Goal: Task Accomplishment & Management: Manage account settings

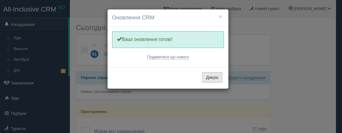
click at [206, 78] on button "Дякую" at bounding box center [212, 77] width 20 height 10
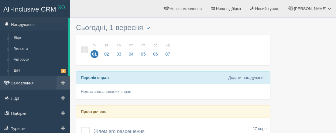
click at [22, 81] on link "Замовлення" at bounding box center [35, 82] width 70 height 13
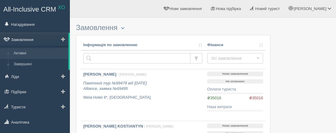
click at [31, 41] on link "Замовлення" at bounding box center [34, 39] width 68 height 13
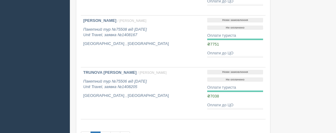
scroll to position [12, 0]
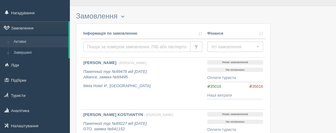
click at [143, 44] on input "text" at bounding box center [136, 47] width 107 height 10
type input "pf[j;"
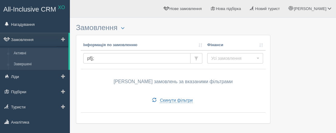
drag, startPoint x: 76, startPoint y: 57, endPoint x: 59, endPoint y: 59, distance: 16.9
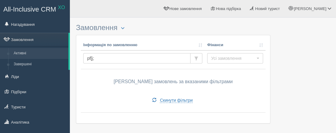
click at [120, 50] on td "pf[j;" at bounding box center [143, 59] width 124 height 19
click at [120, 54] on input "pf[j;" at bounding box center [136, 58] width 107 height 10
type input "захож"
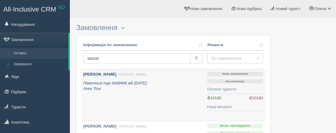
click at [118, 81] on icon "Пакетний тур №89496 від 25.11.2024 Anex Tour" at bounding box center [115, 86] width 64 height 10
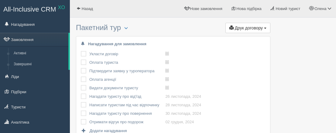
scroll to position [81, 0]
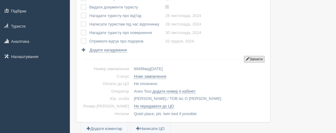
click at [264, 57] on button "Змінити" at bounding box center [254, 59] width 21 height 7
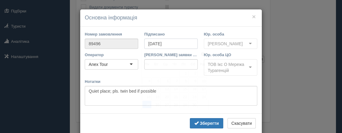
click at [170, 46] on input "25.11.2024" at bounding box center [171, 44] width 54 height 10
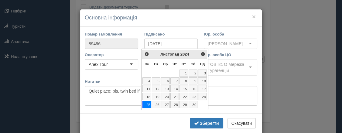
click at [147, 103] on link "25" at bounding box center [147, 104] width 9 height 7
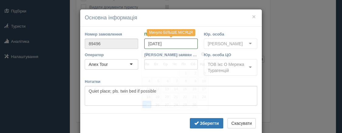
click at [171, 43] on input "25.11.2024" at bounding box center [171, 44] width 54 height 10
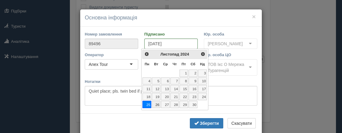
click at [156, 102] on link "26" at bounding box center [156, 104] width 9 height 7
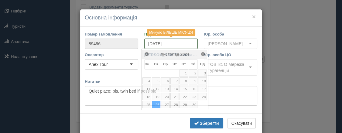
click at [170, 43] on input "25.11.2024" at bounding box center [171, 44] width 54 height 10
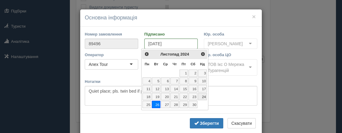
click at [205, 97] on link "24" at bounding box center [202, 96] width 9 height 7
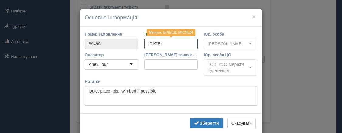
click at [168, 44] on input "25.11.2024" at bounding box center [171, 44] width 54 height 10
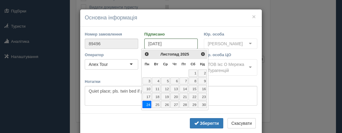
click at [155, 44] on input "24.11.2025" at bounding box center [171, 44] width 54 height 10
type input "24.мм.2025"
drag, startPoint x: 168, startPoint y: 44, endPoint x: 115, endPoint y: 40, distance: 52.8
click at [110, 36] on div "Номер замовлення 89496 Підписано 24.мм.2025 Юр. особа ФОП Соколовська Олена Вад…" at bounding box center [171, 41] width 179 height 21
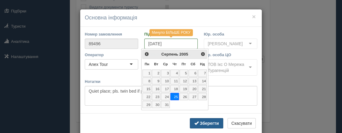
click at [202, 126] on b "Зберегти" at bounding box center [209, 123] width 19 height 5
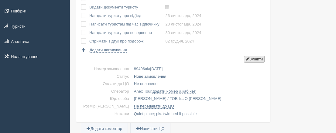
click at [249, 60] on button "Змінити" at bounding box center [254, 59] width 21 height 7
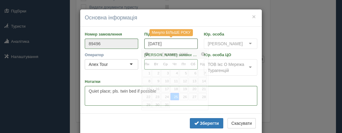
click at [163, 43] on input "25.08.2005" at bounding box center [171, 44] width 54 height 10
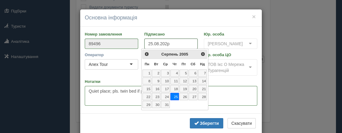
type input "25.08.2025"
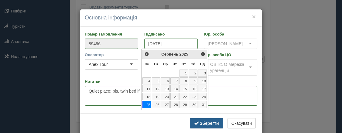
click at [201, 126] on b "Зберегти" at bounding box center [209, 123] width 19 height 5
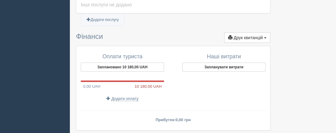
scroll to position [500, 0]
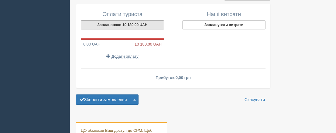
click at [142, 26] on button "Заплановано 10 180,00 UAH" at bounding box center [122, 24] width 83 height 9
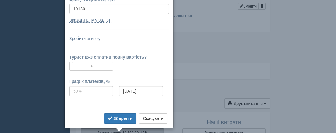
scroll to position [374, 0]
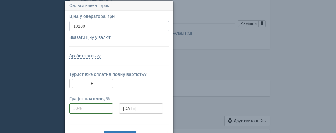
drag, startPoint x: 63, startPoint y: 25, endPoint x: 20, endPoint y: 25, distance: 42.9
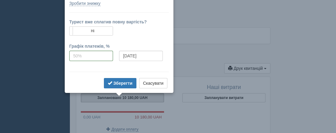
scroll to position [428, 0]
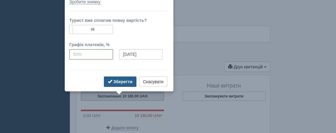
type input "10400"
click at [123, 84] on button "Зберегти" at bounding box center [120, 82] width 33 height 10
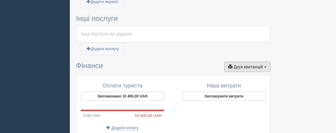
click at [244, 69] on span "Друк квитанцій" at bounding box center [248, 66] width 29 height 5
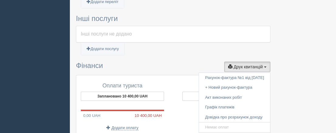
click at [314, 78] on div at bounding box center [203, 90] width 254 height 997
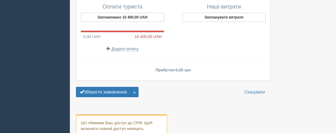
scroll to position [510, 0]
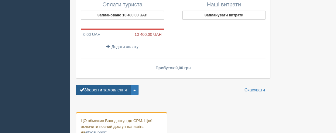
drag, startPoint x: 118, startPoint y: 95, endPoint x: 120, endPoint y: 92, distance: 4.1
click at [118, 95] on button "Зберегти замовлення" at bounding box center [103, 90] width 55 height 10
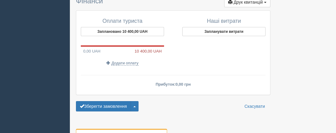
scroll to position [473, 0]
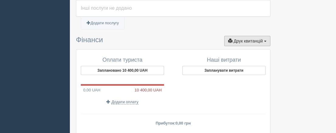
click at [247, 43] on span "Друк квитанцій" at bounding box center [248, 41] width 29 height 5
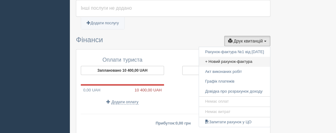
click at [225, 61] on link "+ Новий рахунок-фактура" at bounding box center [234, 62] width 71 height 10
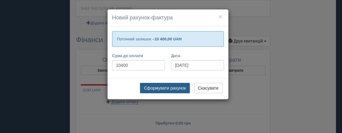
drag, startPoint x: 161, startPoint y: 87, endPoint x: 164, endPoint y: 86, distance: 3.5
click at [161, 87] on button "Сформувати рахунок" at bounding box center [165, 88] width 50 height 10
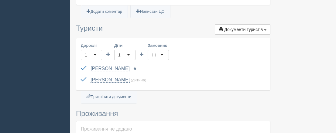
scroll to position [216, 0]
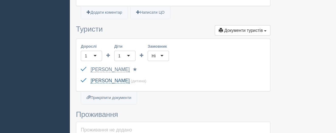
click at [110, 84] on link "[PERSON_NAME]" at bounding box center [110, 80] width 39 height 5
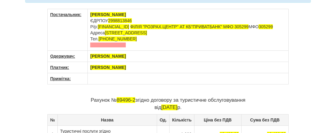
scroll to position [54, 0]
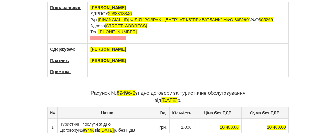
drag, startPoint x: 115, startPoint y: 36, endPoint x: 89, endPoint y: 33, distance: 25.8
click at [89, 33] on td "[PERSON_NAME] ЄДРПОУ 2998813846 Р/р: [FINANCIAL_ID] ФIЛIЯ "РОЗРАХ.ЦЕНТР" АТ КБ"…" at bounding box center [188, 23] width 201 height 42
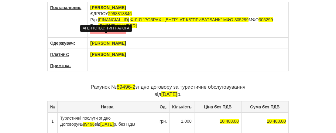
click at [105, 34] on span at bounding box center [108, 31] width 36 height 5
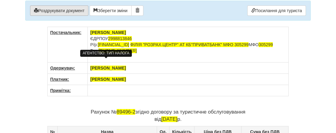
scroll to position [0, 0]
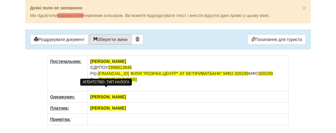
click at [111, 36] on button "Зберегти зміни" at bounding box center [111, 39] width 42 height 10
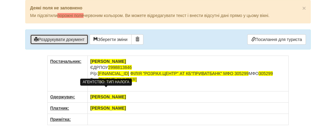
click at [53, 34] on button "Роздрукувати документ" at bounding box center [59, 39] width 58 height 10
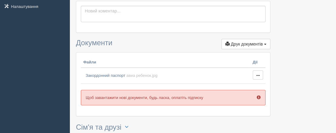
scroll to position [162, 0]
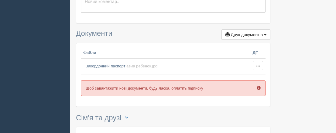
click at [258, 86] on span at bounding box center [259, 88] width 4 height 4
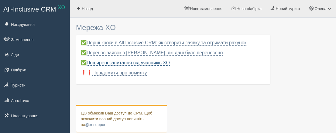
click at [118, 64] on link "Поширені запитання від учасників XO" at bounding box center [128, 62] width 83 height 5
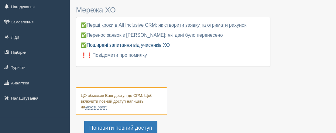
scroll to position [54, 0]
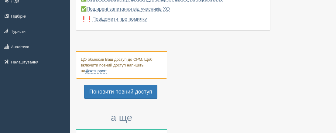
click at [94, 70] on link "@xosupport" at bounding box center [95, 71] width 21 height 5
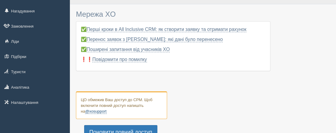
scroll to position [0, 0]
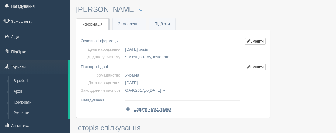
scroll to position [13, 0]
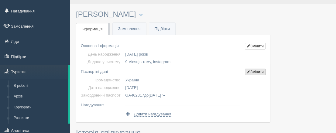
click at [256, 71] on link "Змінити" at bounding box center [255, 72] width 21 height 7
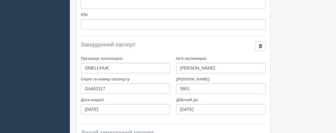
scroll to position [243, 0]
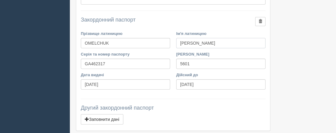
drag, startPoint x: 200, startPoint y: 41, endPoint x: 136, endPoint y: 41, distance: 63.9
click at [127, 34] on div "Прізвище латиницею OMELCHUK Ім'я латиницею ULIANA" at bounding box center [173, 41] width 191 height 21
drag, startPoint x: 119, startPoint y: 39, endPoint x: 34, endPoint y: 38, distance: 85.7
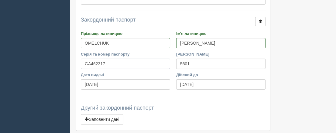
drag, startPoint x: 110, startPoint y: 61, endPoint x: 43, endPoint y: 55, distance: 66.8
paste input "L377826"
type input "GL377826"
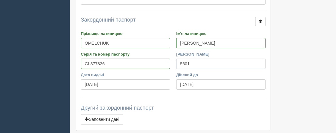
drag, startPoint x: 195, startPoint y: 63, endPoint x: 105, endPoint y: 63, distance: 90.3
click at [105, 63] on div "Серія та номер паспорту GL377826 Ким виданий 5601" at bounding box center [173, 61] width 191 height 21
paste input "10"
type input "5610"
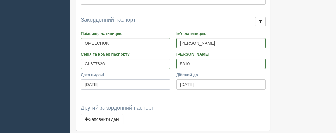
drag, startPoint x: 113, startPoint y: 84, endPoint x: 42, endPoint y: 74, distance: 71.5
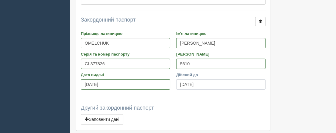
drag, startPoint x: 205, startPoint y: 85, endPoint x: 149, endPoint y: 84, distance: 56.0
click at [149, 84] on div "Дата видачі 10.06.2021 Дійсний до 10.06.2025" at bounding box center [173, 82] width 191 height 21
paste input "02.04.2029"
type input "02.04.2029"
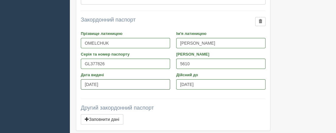
drag, startPoint x: 118, startPoint y: 83, endPoint x: 38, endPoint y: 80, distance: 80.0
paste input "02.04.2025"
type input "02.04.2025"
click at [185, 110] on div "Другий закордонний паспорт Заповнити дані Прізвище латиницею Ім'я латиницею Сер…" at bounding box center [173, 115] width 185 height 21
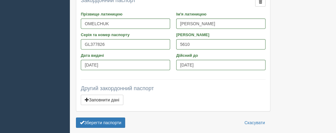
scroll to position [297, 0]
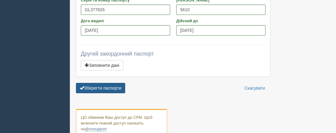
click at [111, 87] on button "Зберегти паспорти" at bounding box center [100, 88] width 49 height 10
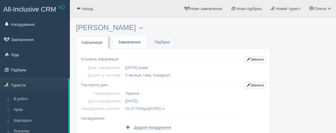
click at [133, 41] on link "Замовлення" at bounding box center [129, 42] width 33 height 12
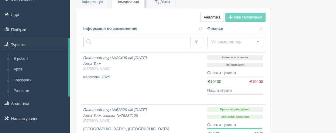
scroll to position [68, 0]
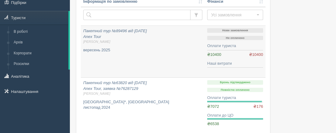
click at [216, 49] on div at bounding box center [235, 50] width 56 height 2
click at [133, 40] on span "[PERSON_NAME]" at bounding box center [142, 42] width 119 height 5
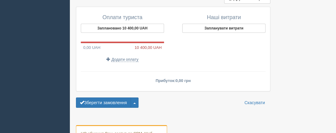
scroll to position [459, 0]
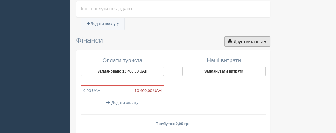
click at [238, 41] on span "Друк квитанцій" at bounding box center [248, 41] width 29 height 5
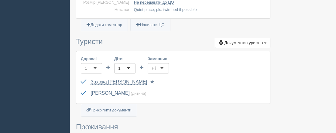
scroll to position [189, 0]
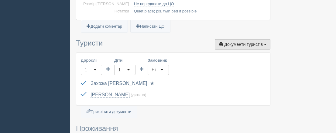
click at [254, 44] on span "Документи туристів" at bounding box center [243, 44] width 39 height 5
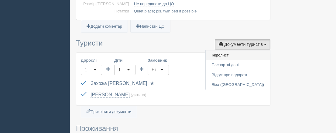
click at [234, 55] on link "Інфолист" at bounding box center [238, 55] width 64 height 10
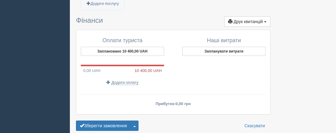
scroll to position [527, 0]
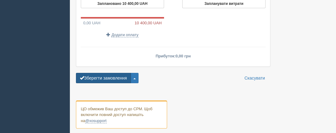
click at [110, 76] on button "Зберегти замовлення" at bounding box center [103, 78] width 55 height 10
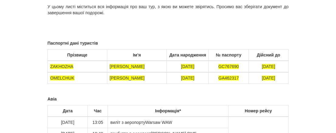
scroll to position [81, 0]
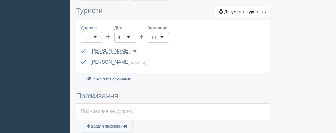
scroll to position [230, 0]
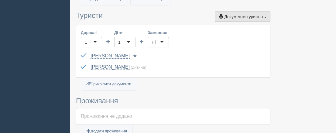
click at [258, 19] on span "Документи туристів" at bounding box center [243, 16] width 39 height 5
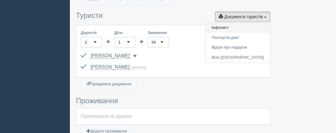
click at [236, 33] on link "Інфолист" at bounding box center [238, 28] width 64 height 10
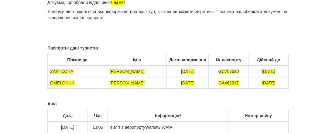
scroll to position [54, 0]
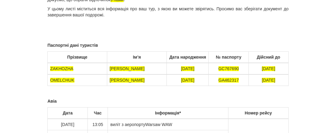
click at [266, 80] on span "[DATE]" at bounding box center [268, 80] width 13 height 5
click at [231, 81] on span "GA462317" at bounding box center [229, 80] width 20 height 5
click at [216, 92] on div "ІНФОРМАЦІЙНИЙ ЛИСТ ПОДОРОЖІ [PERSON_NAME], [PERSON_NAME] Дякуємо, що обрали від…" at bounding box center [167, 112] width 241 height 281
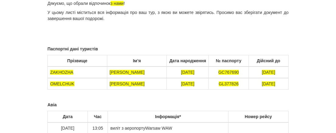
scroll to position [0, 0]
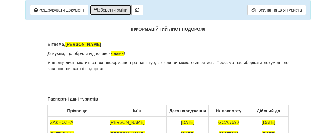
click at [127, 14] on button "Зберегти зміни" at bounding box center [111, 10] width 42 height 10
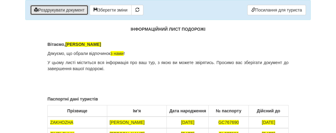
click at [67, 11] on button "Роздрукувати документ" at bounding box center [59, 10] width 58 height 10
